Goal: Information Seeking & Learning: Learn about a topic

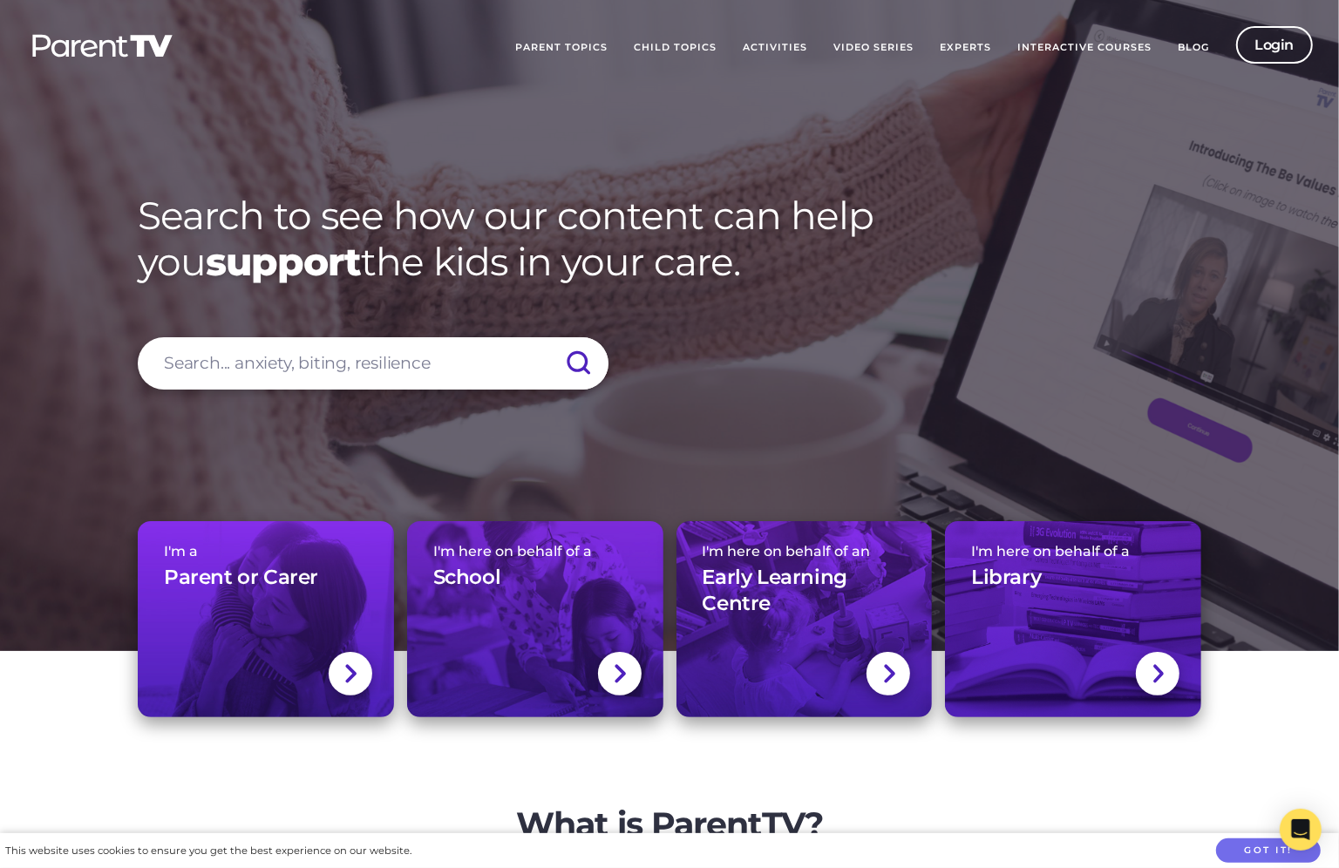
click at [289, 356] on input "search" at bounding box center [373, 363] width 471 height 52
type input "separation"
click at [547, 337] on input "submit" at bounding box center [577, 363] width 61 height 52
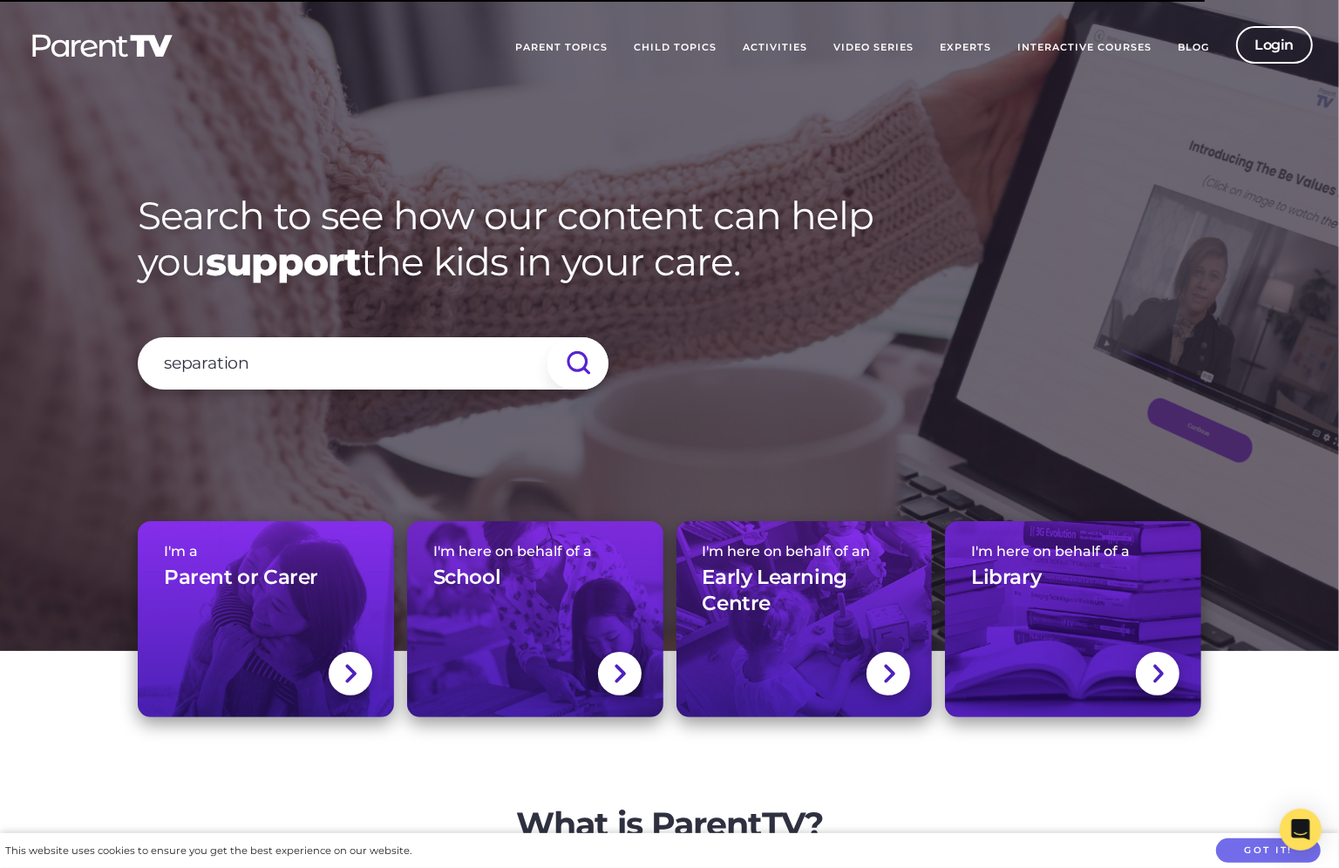
click at [586, 350] on input "submit" at bounding box center [577, 363] width 61 height 52
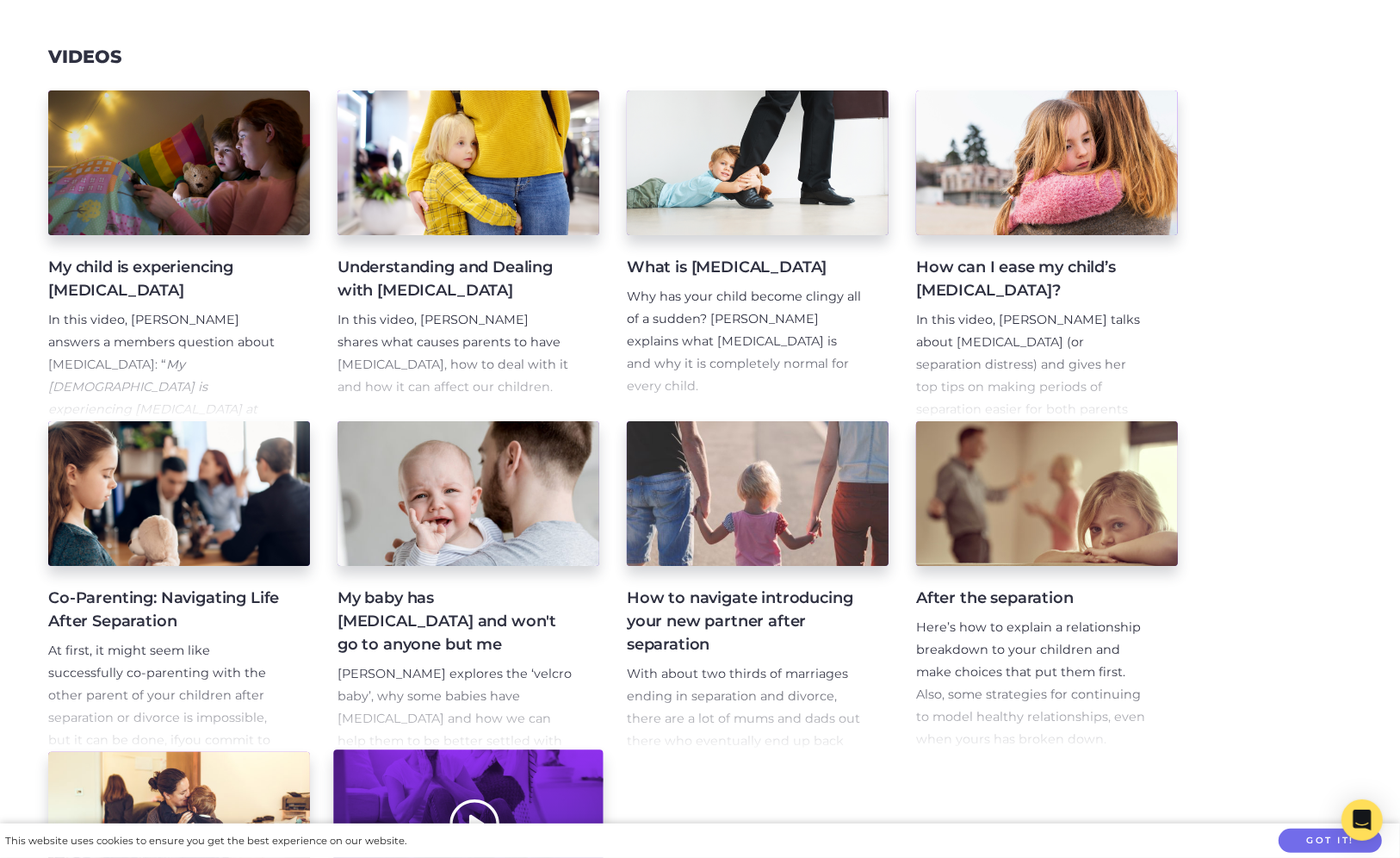
scroll to position [33, 0]
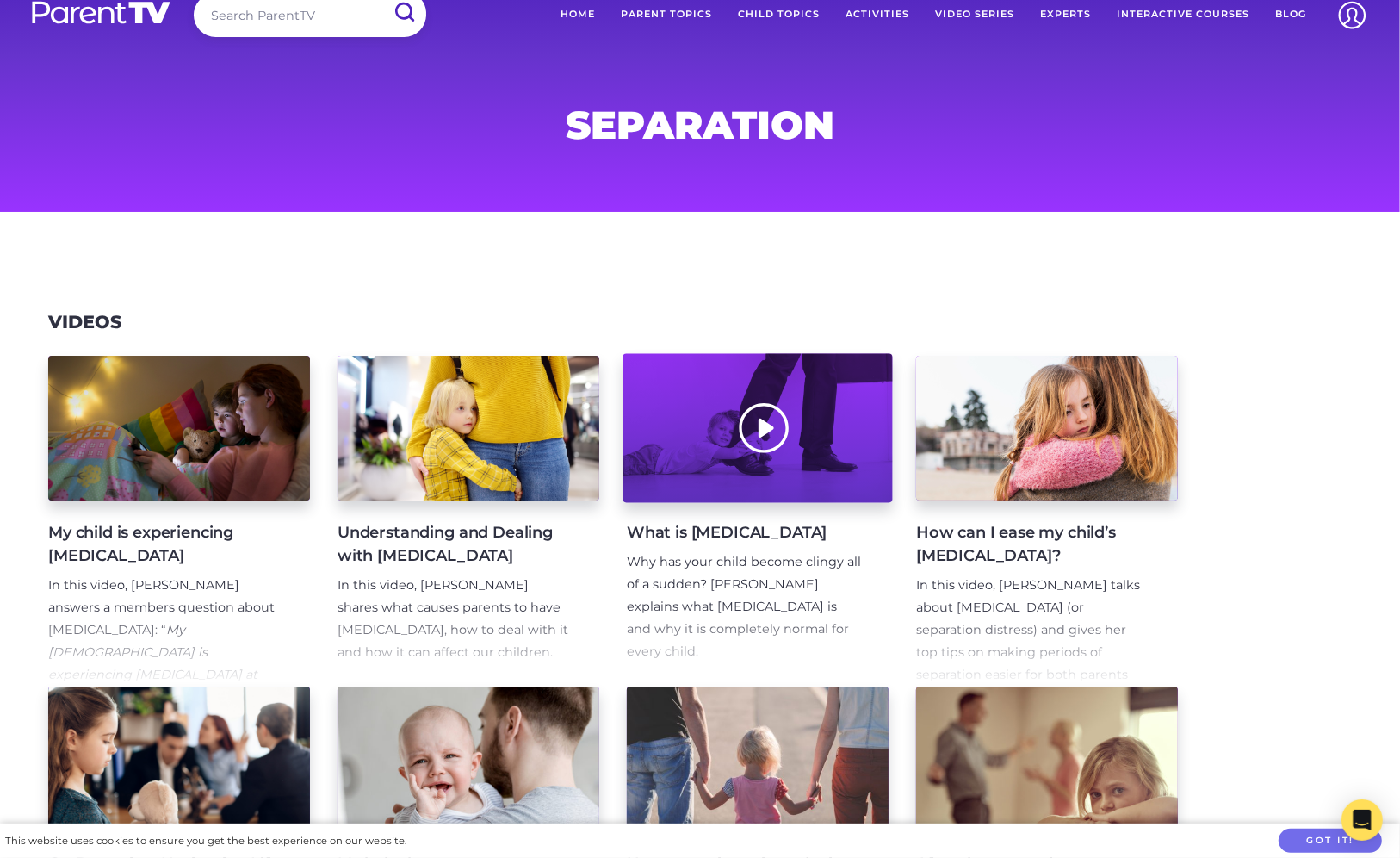
click at [686, 458] on div at bounding box center [757, 428] width 270 height 149
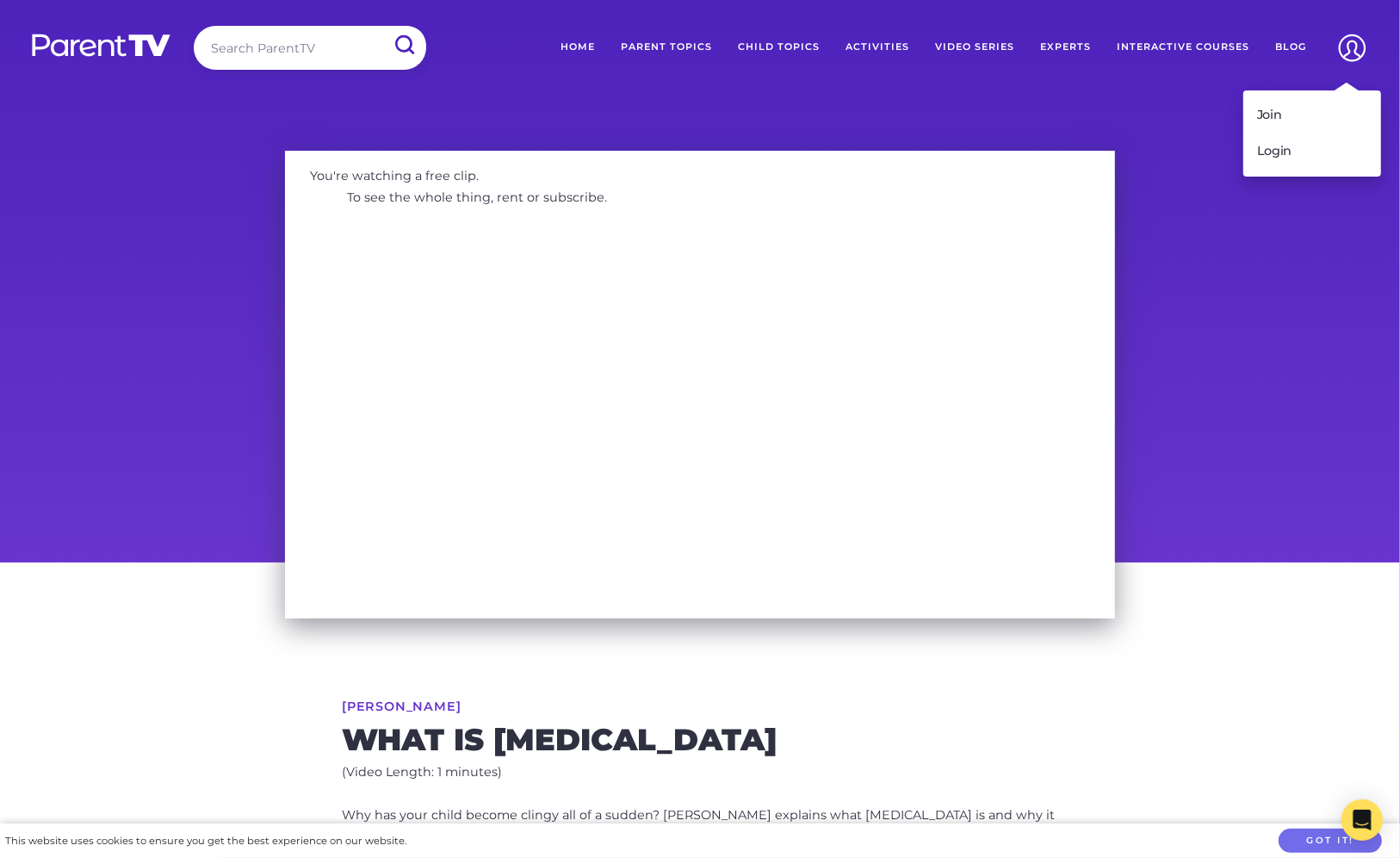
click at [1344, 51] on img at bounding box center [1352, 47] width 43 height 43
click at [1282, 153] on link "Login" at bounding box center [1311, 151] width 137 height 37
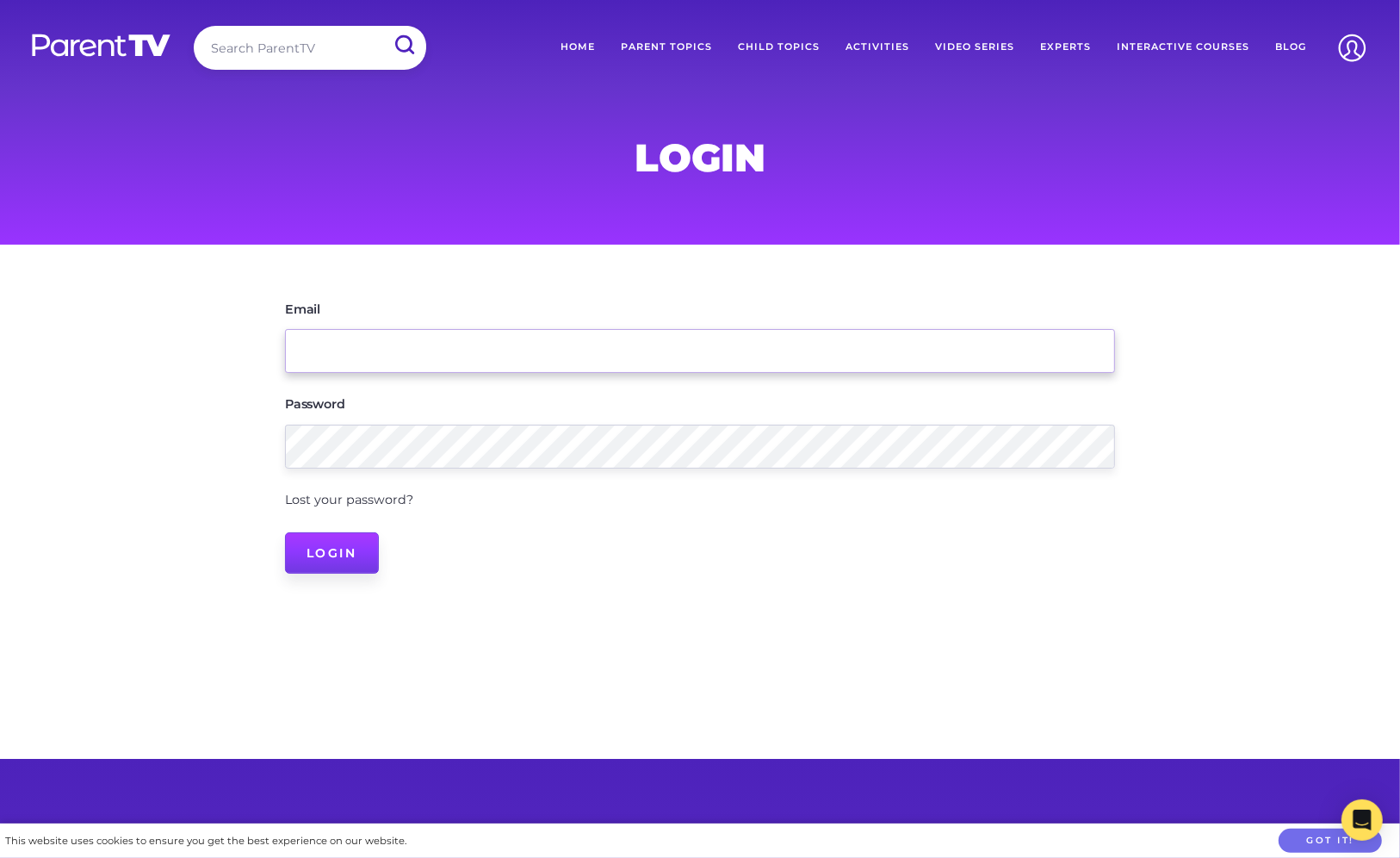
type input "[EMAIL_ADDRESS][DOMAIN_NAME]"
click at [313, 562] on input "Login" at bounding box center [331, 554] width 94 height 42
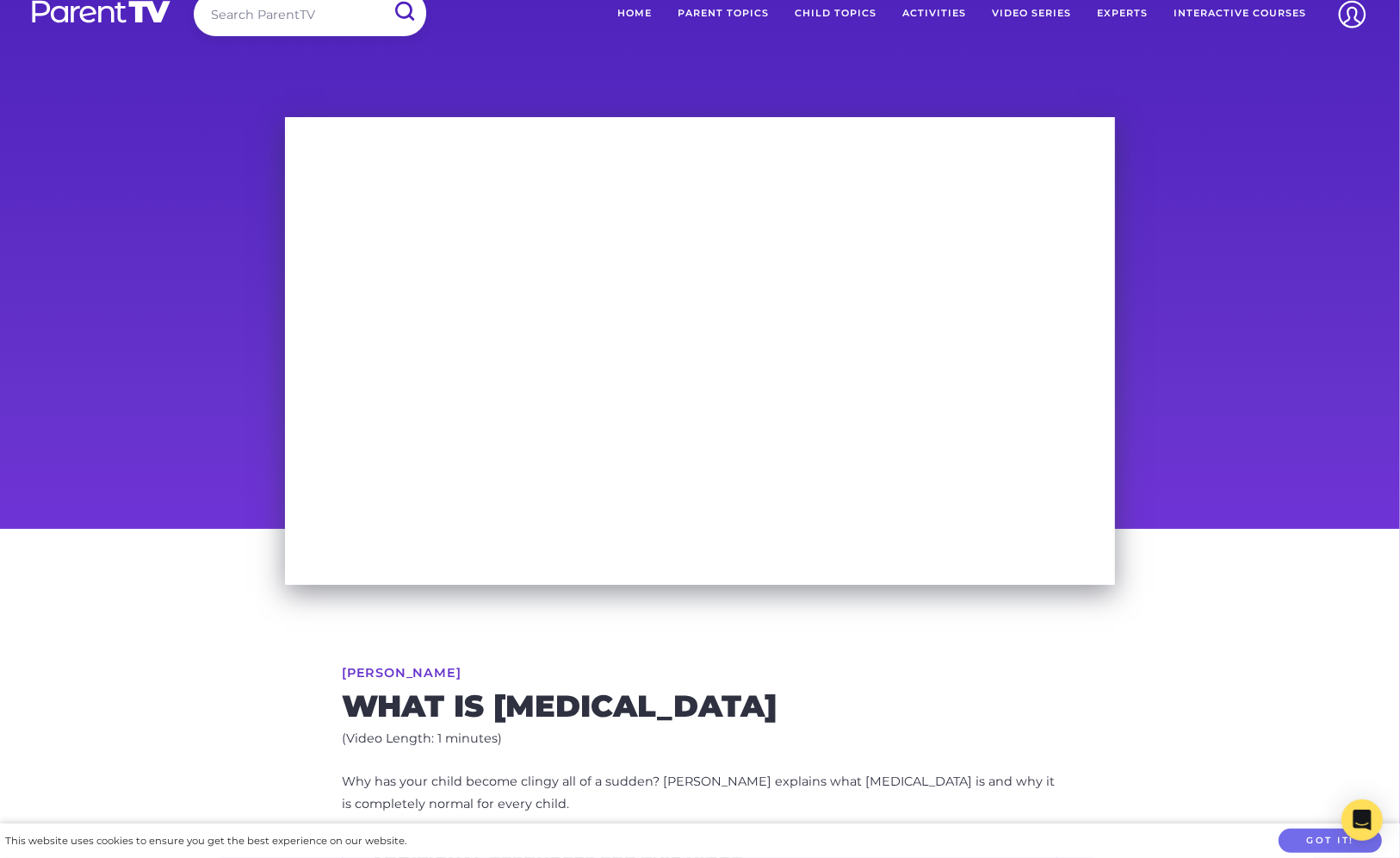
scroll to position [50, 0]
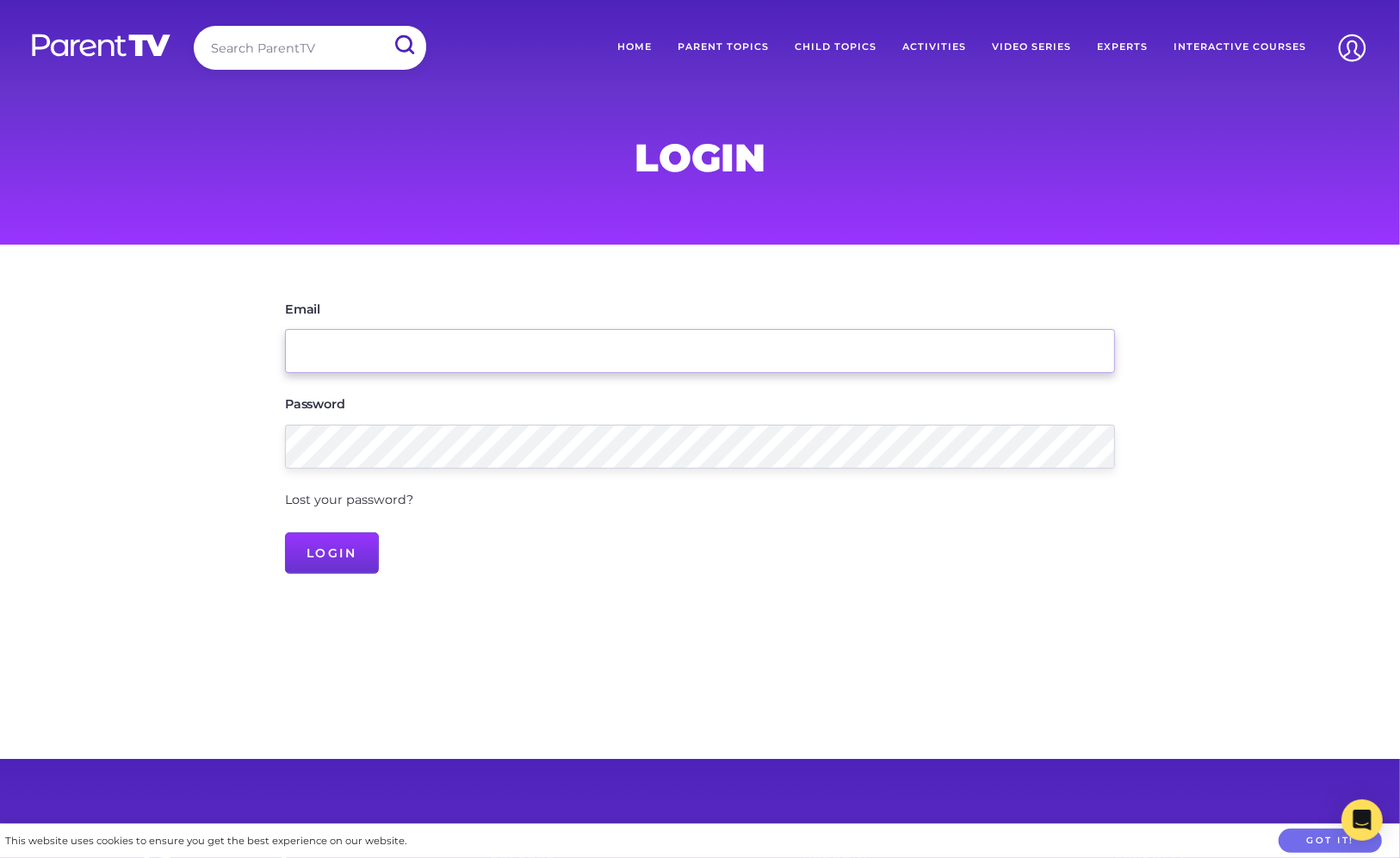
type input "[EMAIL_ADDRESS][DOMAIN_NAME]"
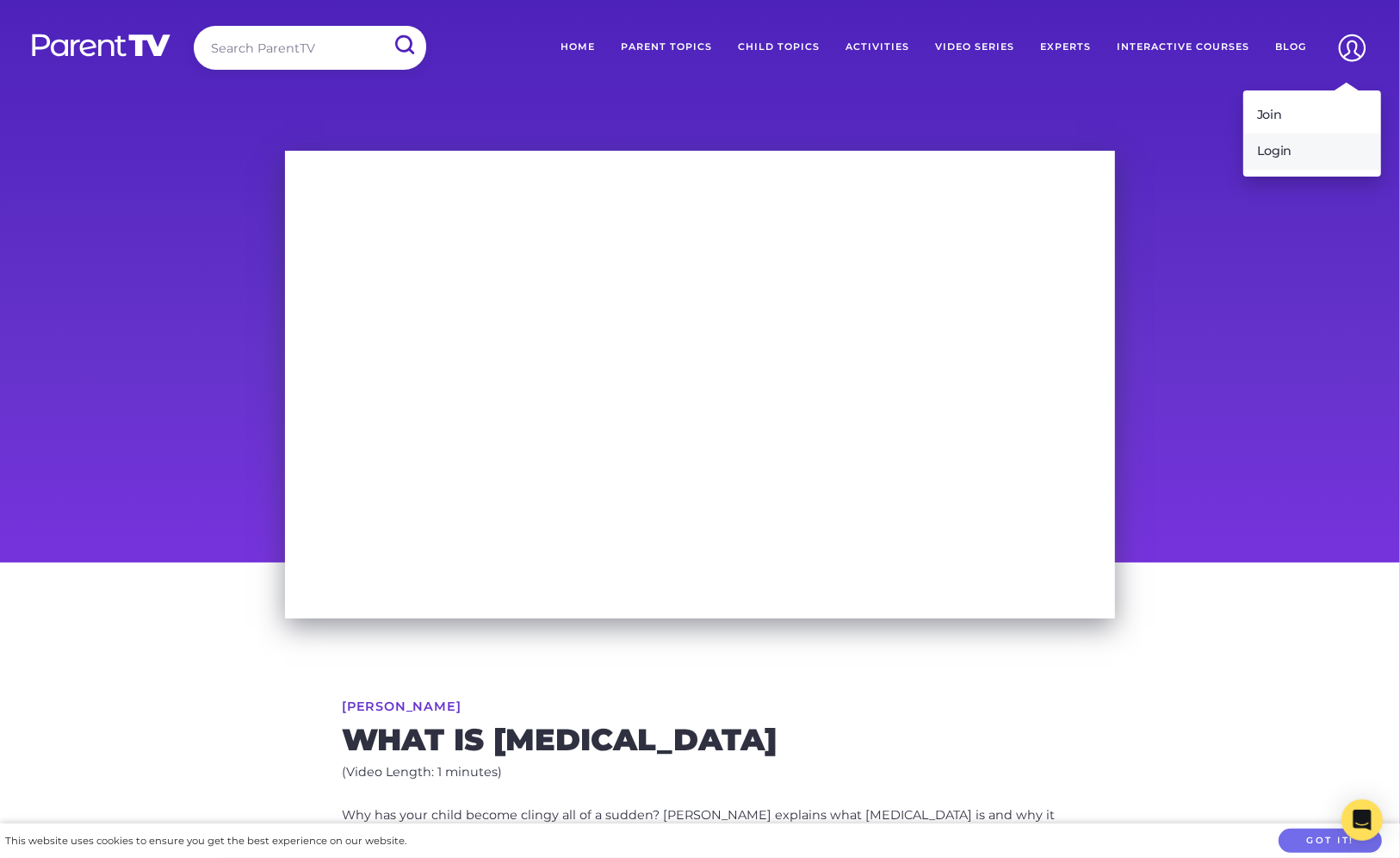
click at [1284, 150] on link "Login" at bounding box center [1311, 151] width 137 height 37
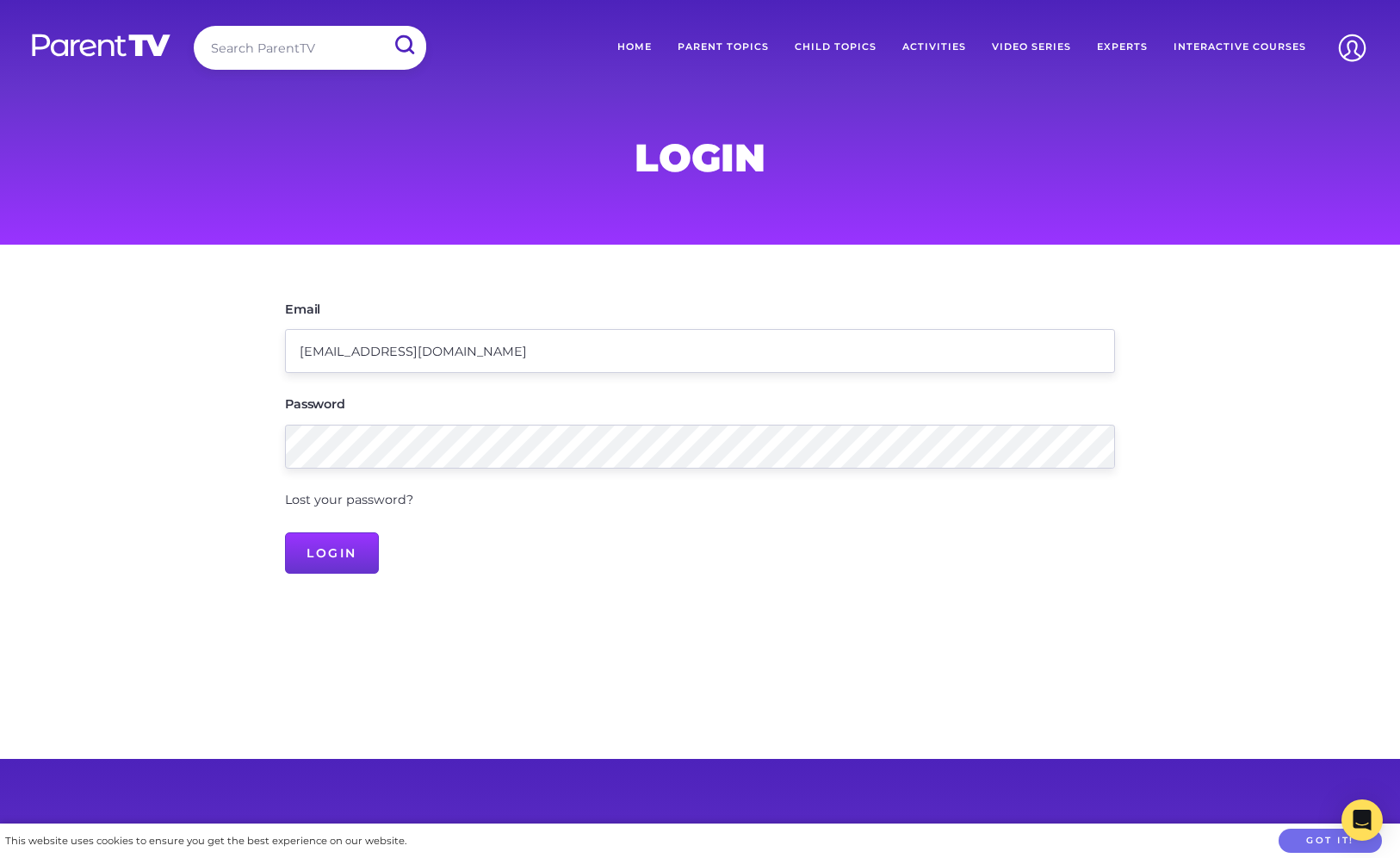
click at [345, 557] on input "Login" at bounding box center [331, 554] width 94 height 42
